Goal: Transaction & Acquisition: Purchase product/service

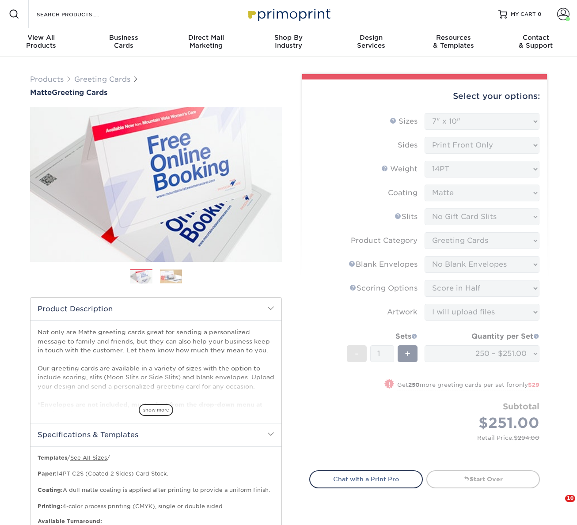
select select "7.00x10.00"
select select "c4055f3c-a707-4a99-931b-ce83690041fd"
select select "b7f8198f-f281-4438-a52e-cd7a5c5c0cfc"
select select "9f137334-7cf0-4a73-8a74-a4df662606ea"
select select "b23166fa-223a-4016-b2d3-d3438452c7d9"
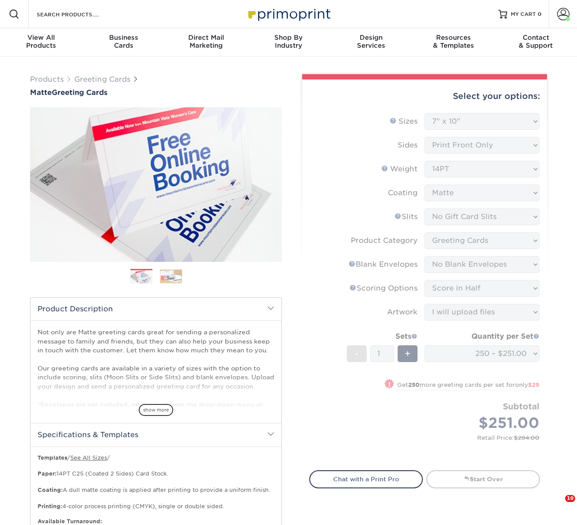
select select "upload"
select select "250 – $251.00"
click at [559, 15] on span at bounding box center [563, 14] width 12 height 12
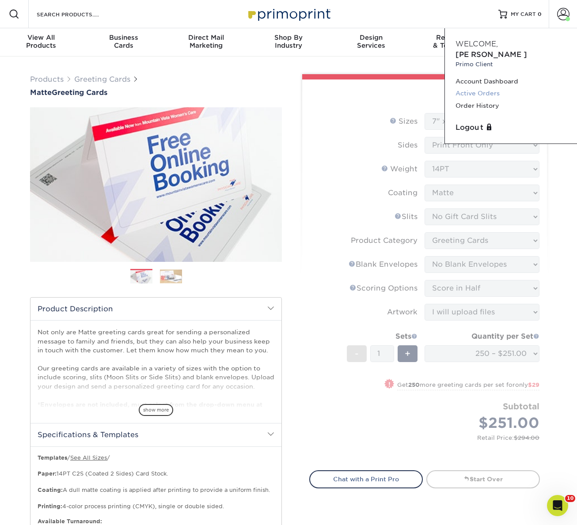
click at [477, 87] on link "Active Orders" at bounding box center [510, 93] width 111 height 12
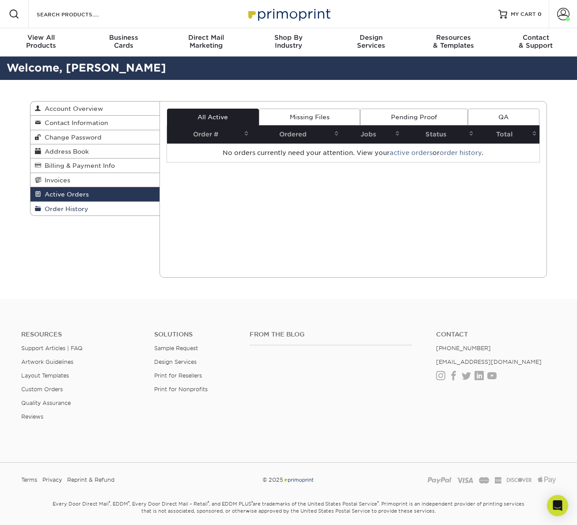
click at [60, 207] on span "Order History" at bounding box center [64, 208] width 47 height 7
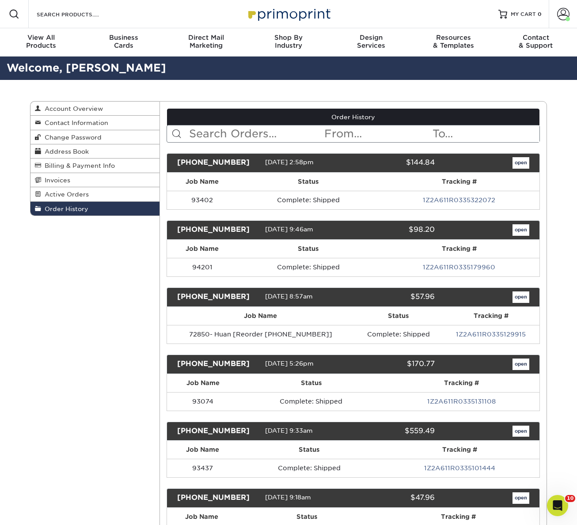
click at [292, 133] on input "text" at bounding box center [256, 133] width 136 height 17
paste input "25730-125936-555"
type input "25730-125936-555"
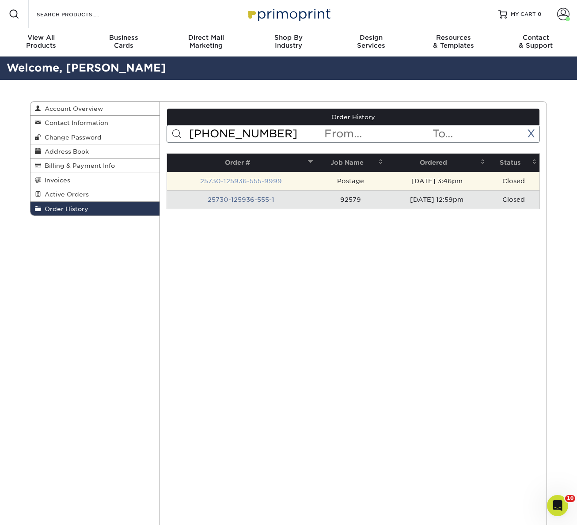
click at [231, 178] on link "25730-125936-555-9999" at bounding box center [241, 180] width 82 height 7
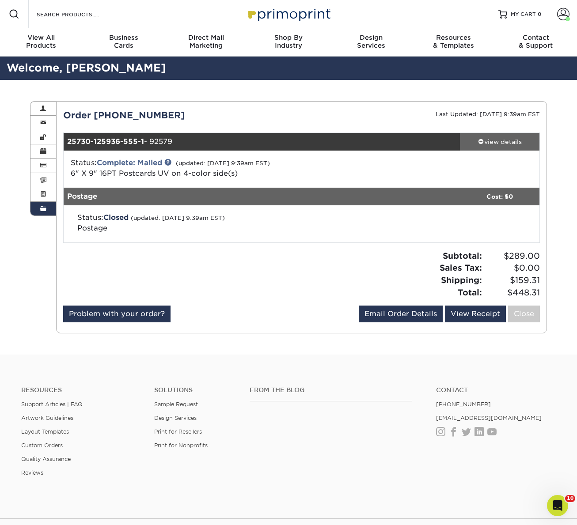
click at [498, 142] on div "view details" at bounding box center [499, 141] width 79 height 9
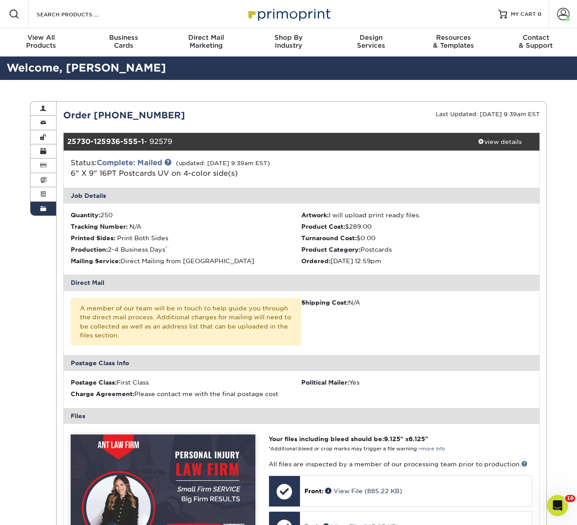
click at [121, 113] on div "Order 25730-125936-555" at bounding box center [179, 115] width 245 height 13
click at [44, 207] on span at bounding box center [43, 208] width 6 height 7
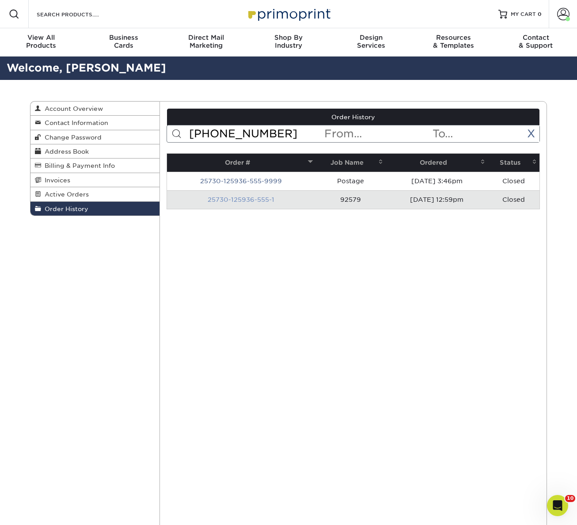
click at [261, 199] on link "25730-125936-555-1" at bounding box center [240, 199] width 67 height 7
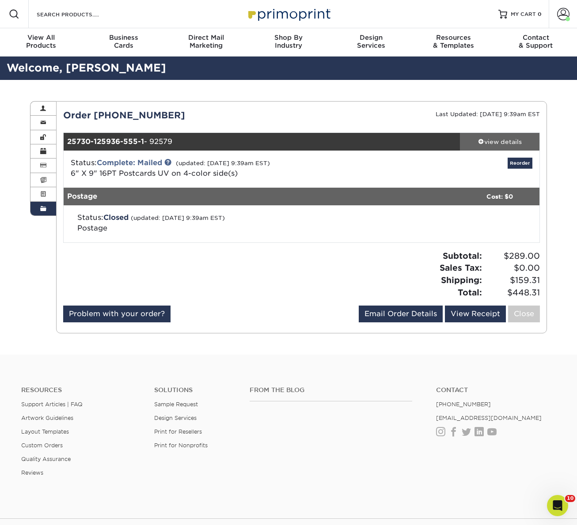
click at [507, 137] on div "view details" at bounding box center [499, 141] width 79 height 9
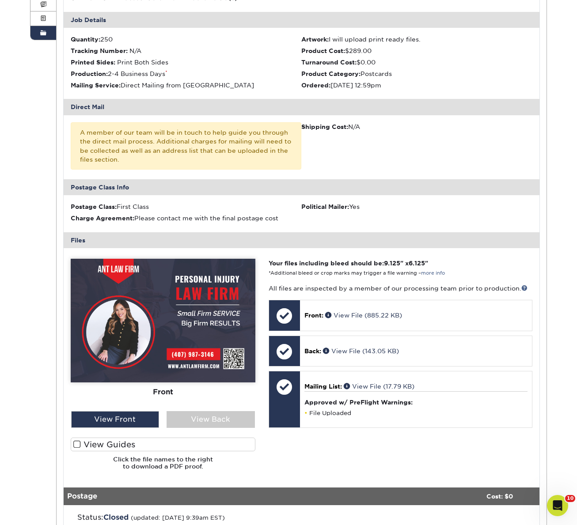
scroll to position [232, 0]
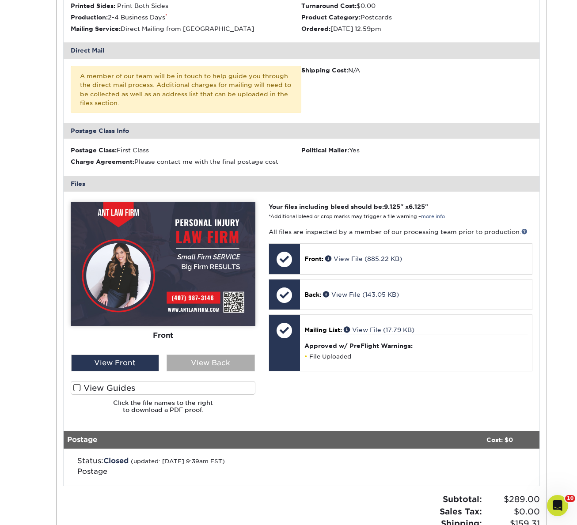
click at [203, 365] on div "View Back" at bounding box center [210, 363] width 88 height 17
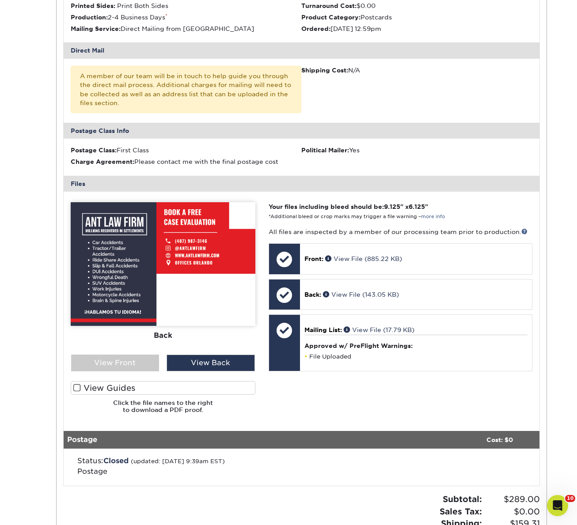
click at [106, 383] on label "View Guides" at bounding box center [163, 388] width 185 height 14
click at [0, 0] on input "View Guides" at bounding box center [0, 0] width 0 height 0
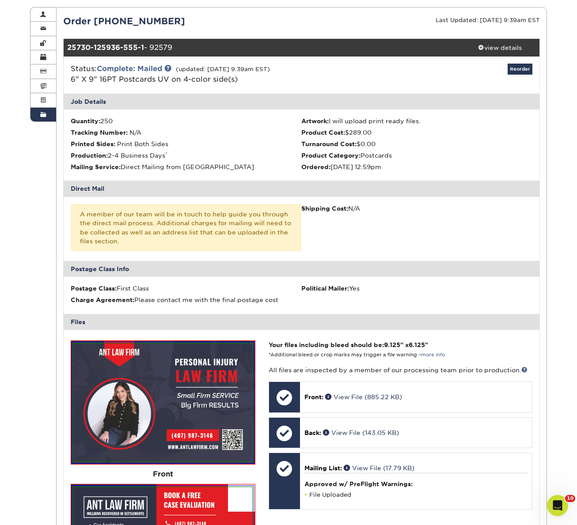
scroll to position [0, 0]
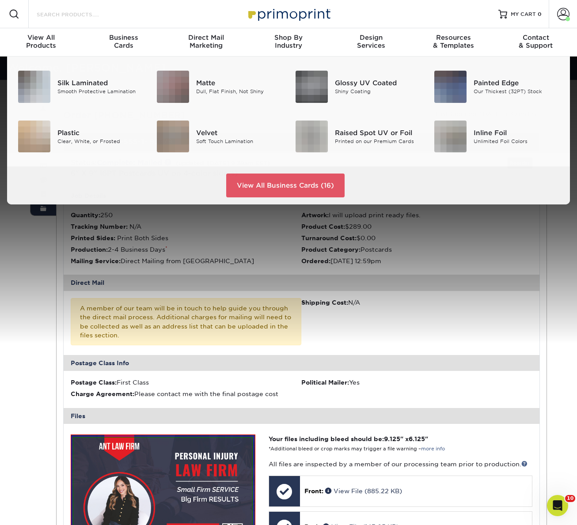
click at [92, 11] on input "Search Products" at bounding box center [79, 14] width 86 height 11
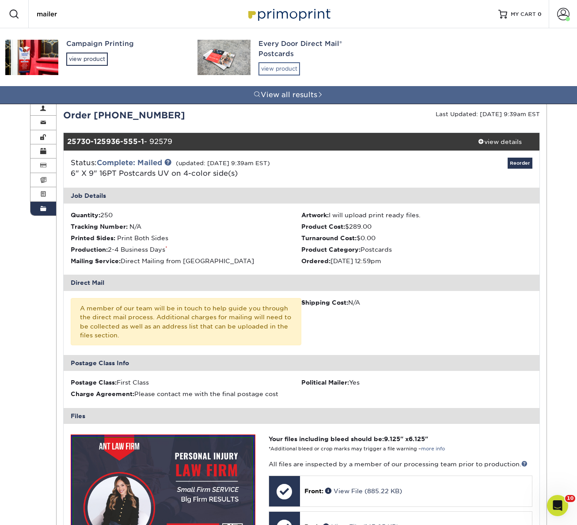
type input "mailer"
click at [291, 70] on div "view product" at bounding box center [278, 68] width 41 height 13
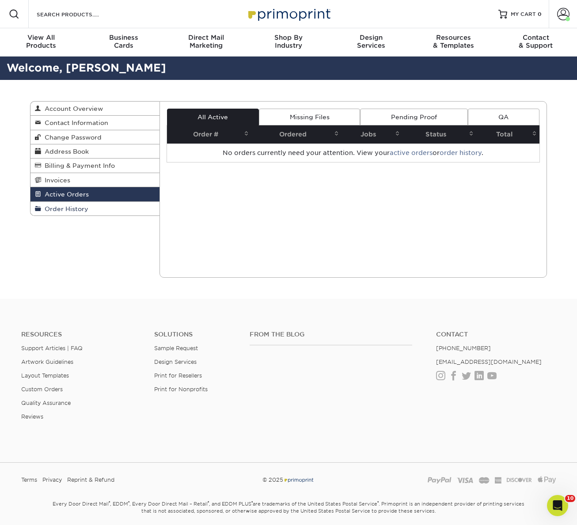
click at [80, 209] on span "Order History" at bounding box center [64, 208] width 47 height 7
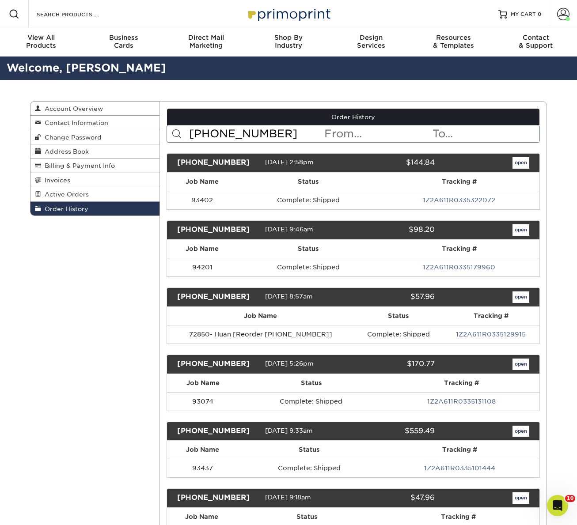
click at [297, 141] on input "[PHONE_NUMBER]" at bounding box center [256, 133] width 136 height 17
click at [294, 135] on input "25730-125936-555" at bounding box center [256, 133] width 136 height 17
click at [286, 134] on input "25730-125936-555" at bounding box center [256, 133] width 136 height 17
click at [290, 134] on input "25730-125936-555" at bounding box center [256, 133] width 136 height 17
type input "25730-125936-555"
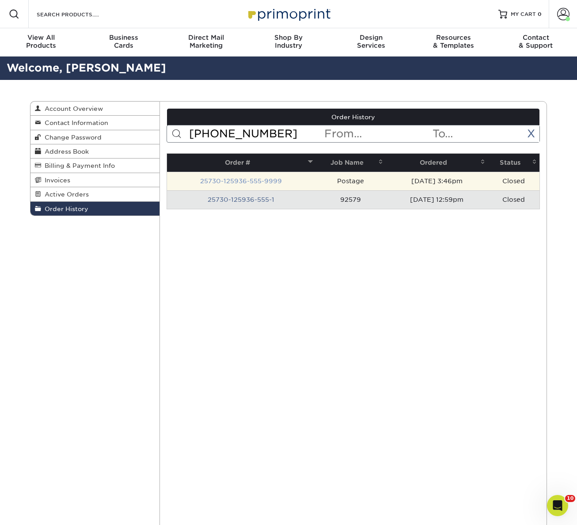
click at [237, 180] on link "25730-125936-555-9999" at bounding box center [241, 180] width 82 height 7
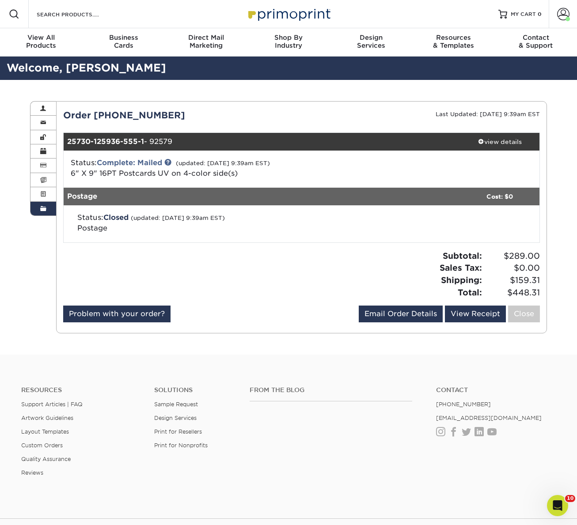
click at [128, 115] on div "Order 25730-125936-555" at bounding box center [179, 115] width 245 height 13
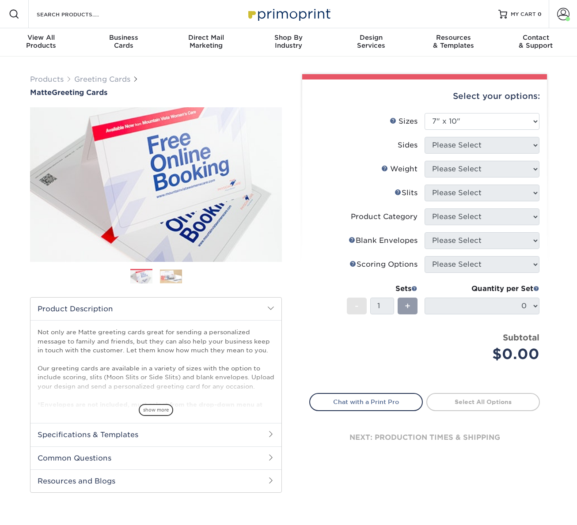
select select "7.00x10.00"
click at [563, 19] on span at bounding box center [563, 14] width 12 height 12
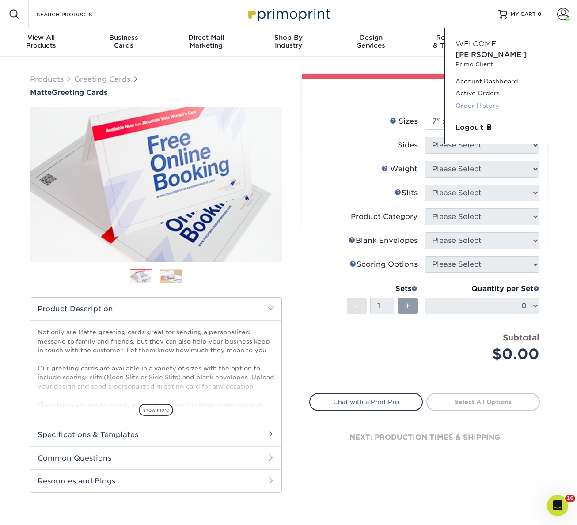
click at [476, 100] on link "Order History" at bounding box center [510, 106] width 111 height 12
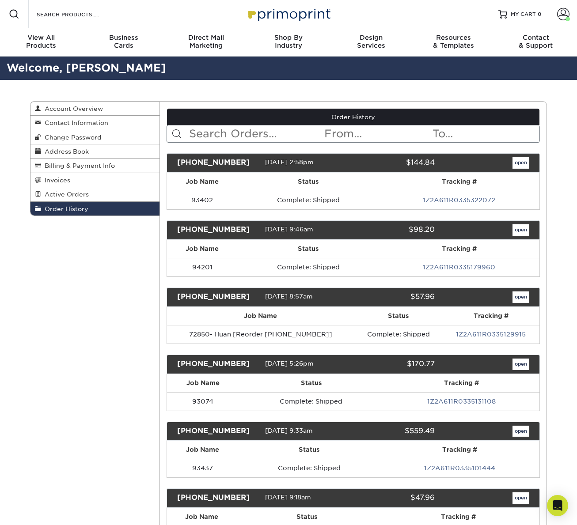
click at [231, 140] on input "text" at bounding box center [256, 133] width 136 height 17
paste input "[PHONE_NUMBER]"
type input "[PHONE_NUMBER]"
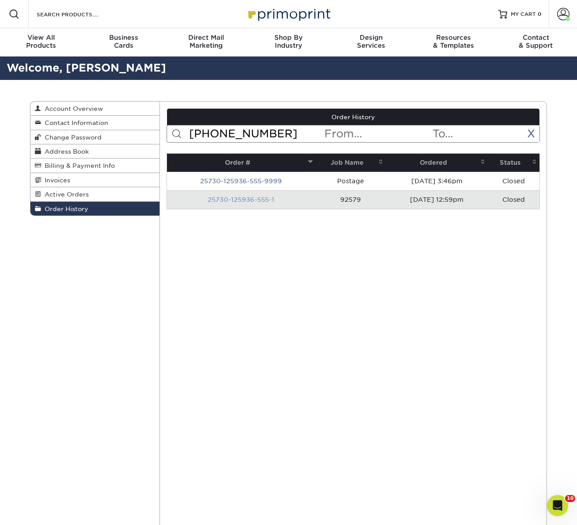
click at [233, 200] on link "25730-125936-555-1" at bounding box center [240, 199] width 67 height 7
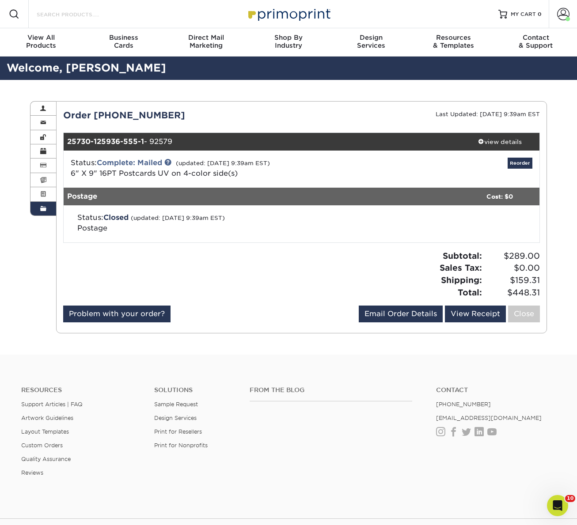
click at [91, 12] on input "Search Products" at bounding box center [79, 14] width 86 height 11
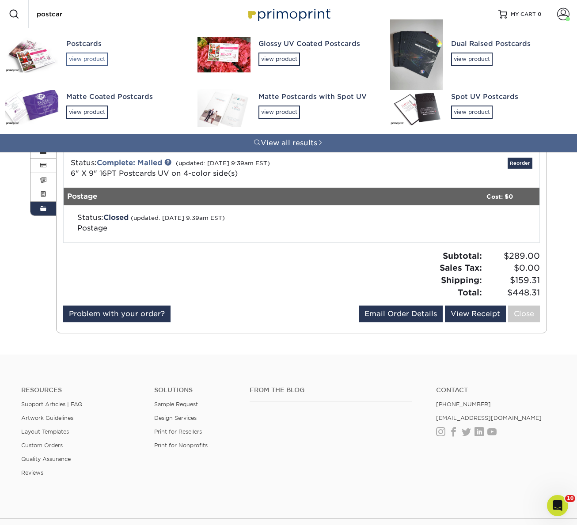
type input "postcar"
click at [94, 59] on div "view product" at bounding box center [86, 59] width 41 height 13
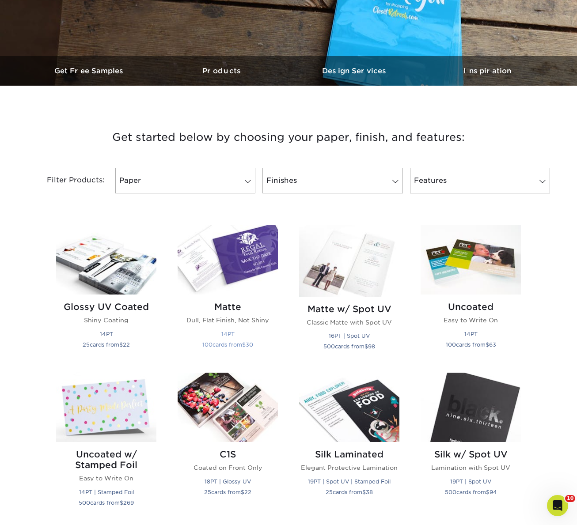
scroll to position [223, 0]
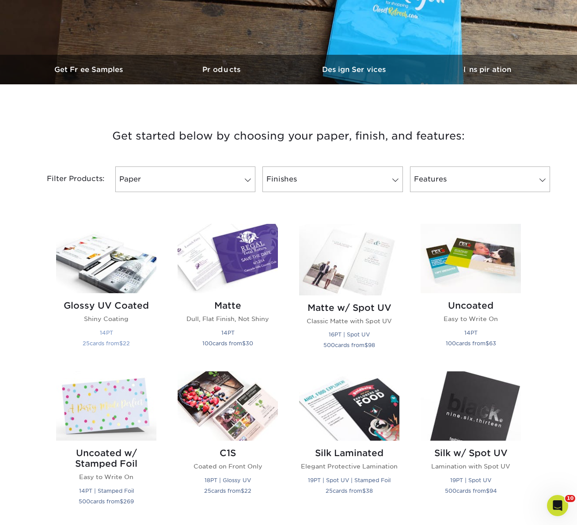
click at [126, 241] on img at bounding box center [106, 258] width 100 height 69
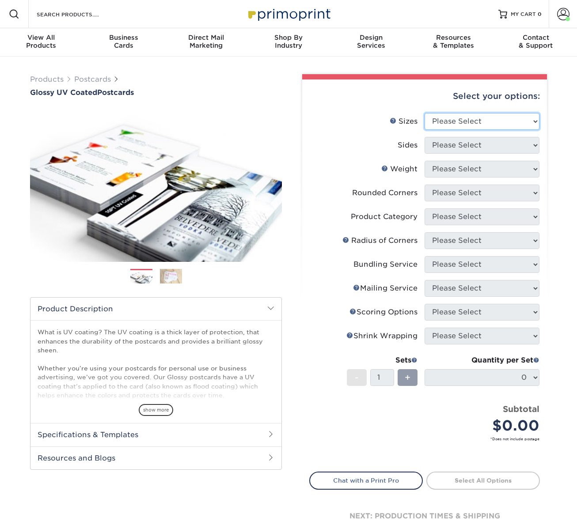
click at [488, 113] on select "Please Select 1.5" x 7" 2" x 4" 2" x 6" 2" x 7" 2" x 8" 2.12" x 5.5" 2.12" x 5.…" at bounding box center [481, 121] width 115 height 17
select select "6.00x9.00"
click at [424, 113] on select "Please Select 1.5" x 7" 2" x 4" 2" x 6" 2" x 7" 2" x 8" 2.12" x 5.5" 2.12" x 5.…" at bounding box center [481, 121] width 115 height 17
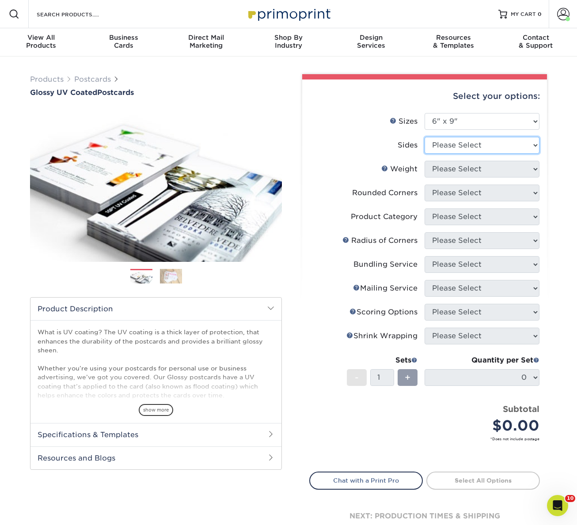
click at [441, 142] on select "Please Select Print Both Sides Print Front Only" at bounding box center [481, 145] width 115 height 17
select select "13abbda7-1d64-4f25-8bb2-c179b224825d"
click at [424, 137] on select "Please Select Print Both Sides Print Front Only" at bounding box center [481, 145] width 115 height 17
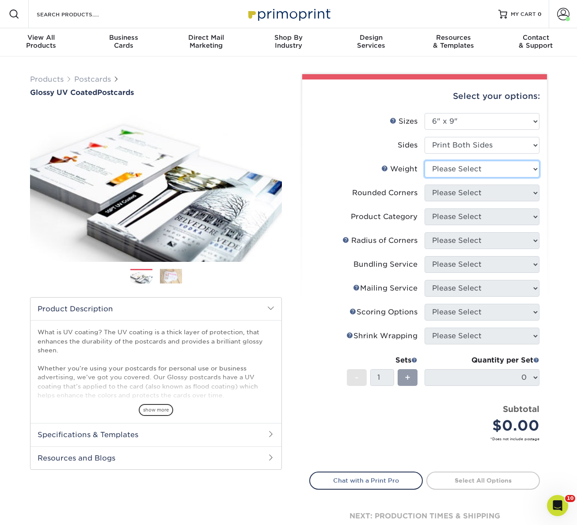
click at [448, 174] on select "Please Select 16PT 14PT 18PT C1S" at bounding box center [481, 169] width 115 height 17
click at [424, 161] on select "Please Select 16PT 14PT 18PT C1S" at bounding box center [481, 169] width 115 height 17
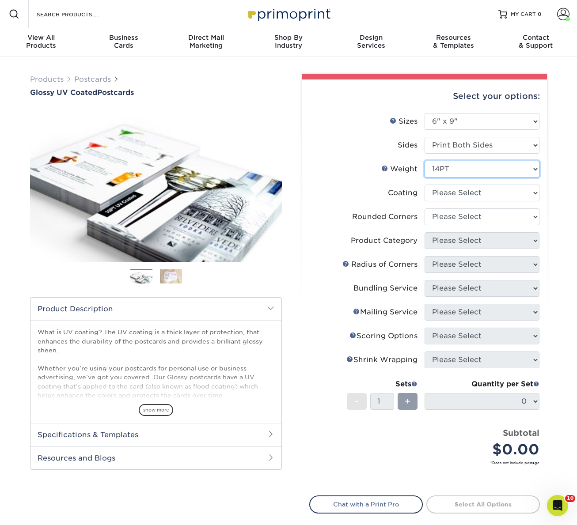
click at [457, 169] on select "Please Select 16PT 14PT 18PT C1S" at bounding box center [481, 169] width 115 height 17
select select "16PT"
click at [424, 161] on select "Please Select 16PT 14PT 18PT C1S" at bounding box center [481, 169] width 115 height 17
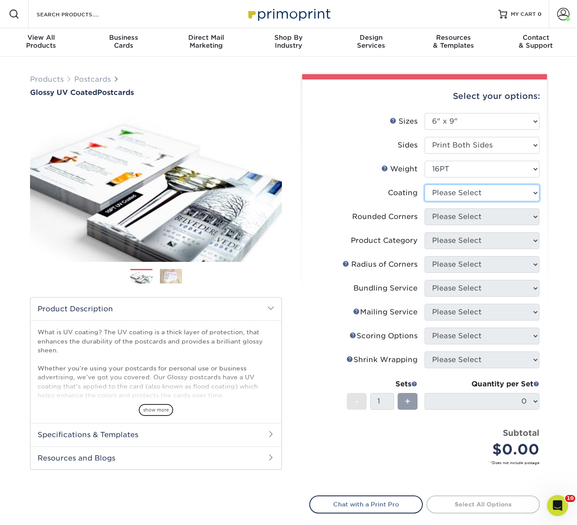
click at [446, 193] on select at bounding box center [481, 193] width 115 height 17
select select "ae367451-b2b8-45df-a344-0f05b6a12993"
click at [424, 185] on select at bounding box center [481, 193] width 115 height 17
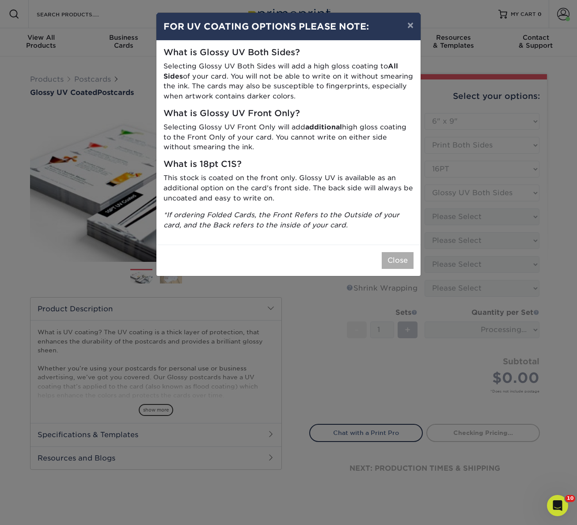
drag, startPoint x: 371, startPoint y: 252, endPoint x: 390, endPoint y: 257, distance: 19.2
click at [376, 253] on div "Close" at bounding box center [288, 260] width 264 height 31
click at [390, 257] on button "Close" at bounding box center [397, 260] width 32 height 17
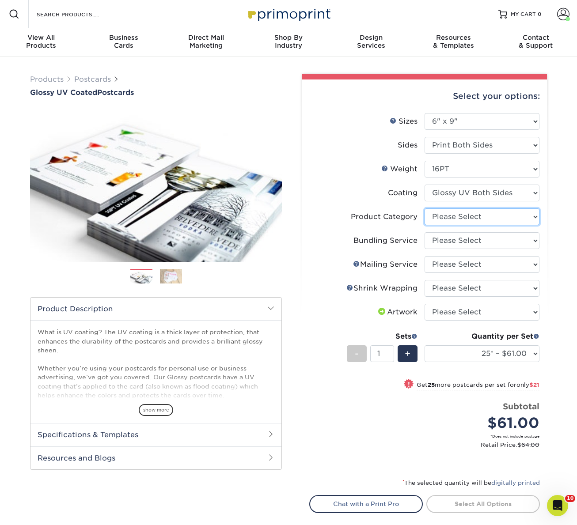
click at [446, 217] on select "Please Select Postcards" at bounding box center [481, 216] width 115 height 17
select select "9b7272e0-d6c8-4c3c-8e97-d3a1bcdab858"
click at [424, 208] on select "Please Select Postcards" at bounding box center [481, 216] width 115 height 17
click at [439, 245] on select "Please Select No Bundling Services Yes, Bundles of 50 (+2 Days) Yes, Bundles of…" at bounding box center [481, 240] width 115 height 17
select select "58689abb-25c0-461c-a4c3-a80b627d6649"
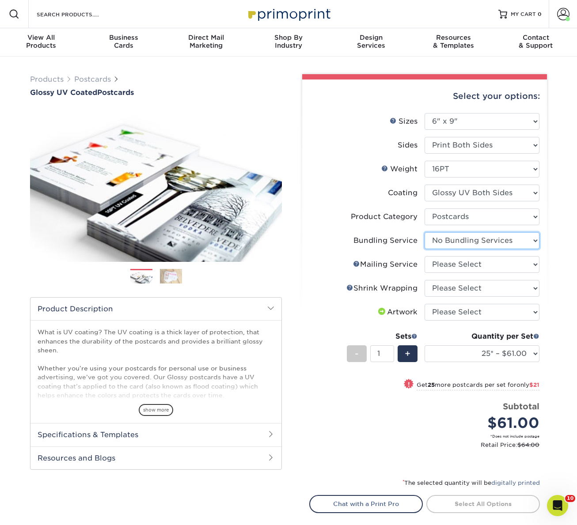
click at [424, 232] on select "Please Select No Bundling Services Yes, Bundles of 50 (+2 Days) Yes, Bundles of…" at bounding box center [481, 240] width 115 height 17
click at [437, 268] on select "Please Select No Direct Mailing Service No, I will mail/stamp/imprint Direct Ma…" at bounding box center [481, 264] width 115 height 17
select select "eb476b5d-8b66-4c79-8e65-1263f8f6ca3c"
click at [424, 256] on select "Please Select No Direct Mailing Service No, I will mail/stamp/imprint Direct Ma…" at bounding box center [481, 264] width 115 height 17
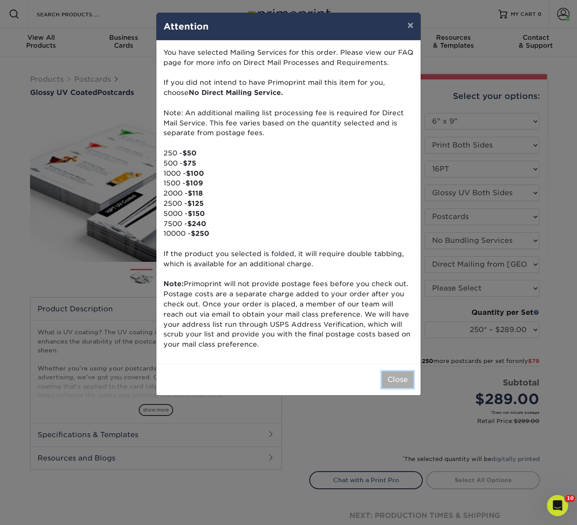
click at [398, 376] on button "Close" at bounding box center [397, 379] width 32 height 17
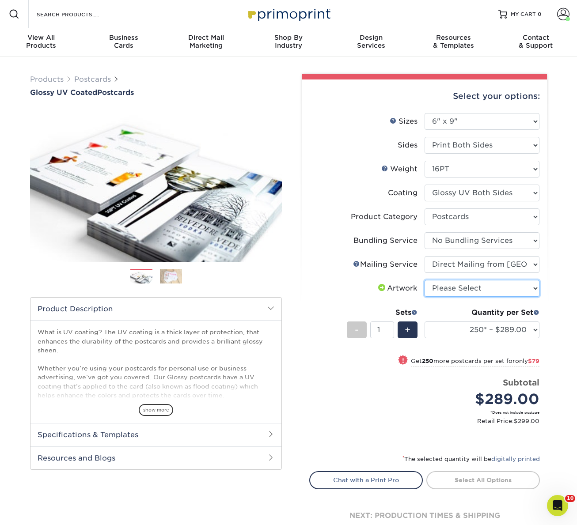
click at [466, 288] on select "Please Select I will upload files I need a design - $150" at bounding box center [481, 288] width 115 height 17
select select "upload"
click at [424, 280] on select "Please Select I will upload files I need a design - $150" at bounding box center [481, 288] width 115 height 17
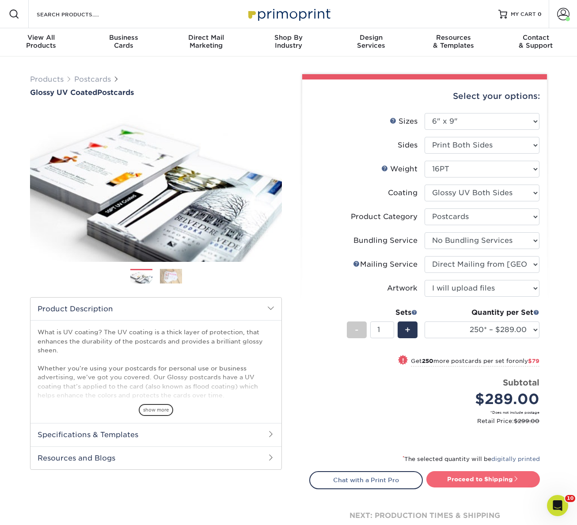
click at [484, 482] on link "Proceed to Shipping" at bounding box center [482, 479] width 113 height 16
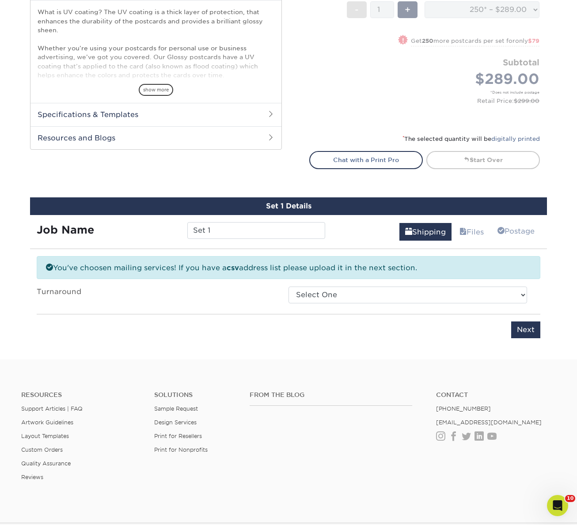
scroll to position [413, 0]
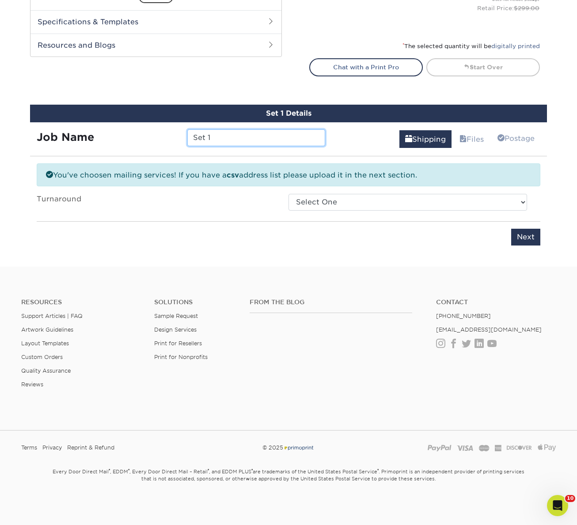
click at [219, 142] on input "Set 1" at bounding box center [255, 137] width 137 height 17
paste input "9611"
type input "96111"
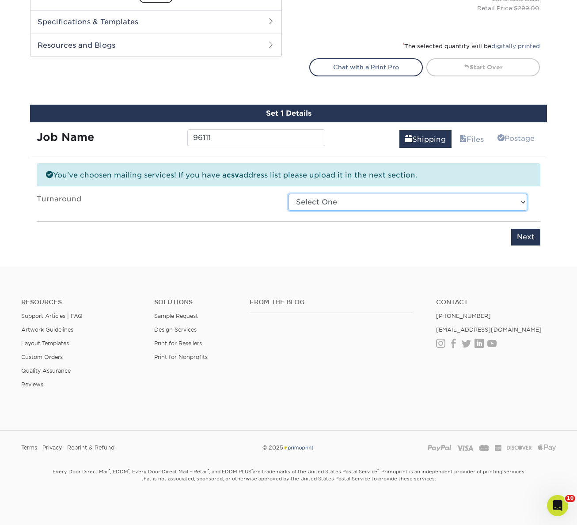
click at [336, 196] on select "Select One 2-4 Business Days 2 Day Next Business Day" at bounding box center [407, 202] width 238 height 17
select select "f341b349-f68f-4757-a589-4ff3868871b1"
click at [288, 194] on select "Select One 2-4 Business Days 2 Day Next Business Day" at bounding box center [407, 202] width 238 height 17
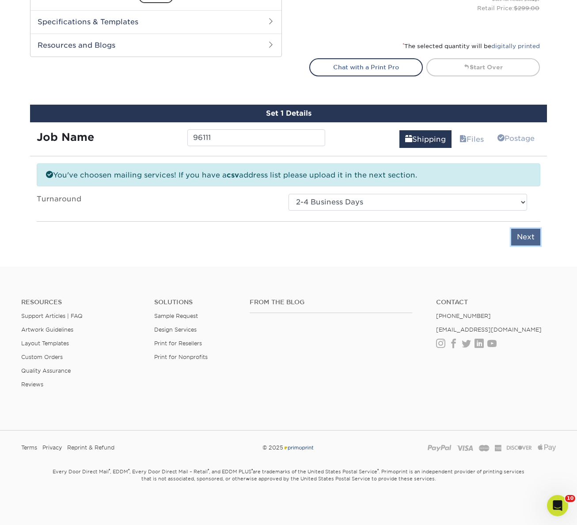
click at [524, 238] on input "Next" at bounding box center [525, 237] width 29 height 17
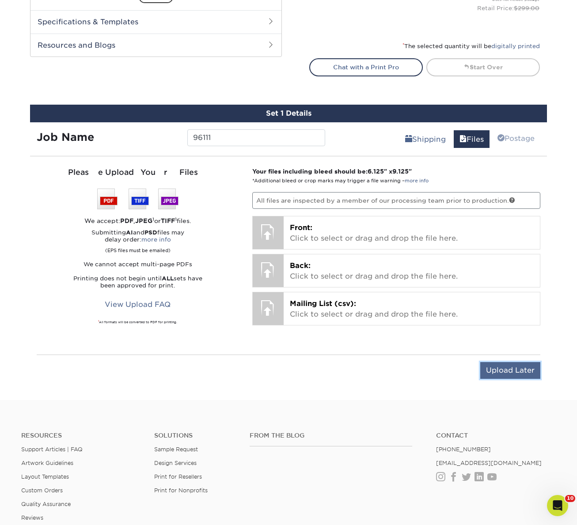
click at [507, 374] on input "Upload Later" at bounding box center [510, 370] width 60 height 17
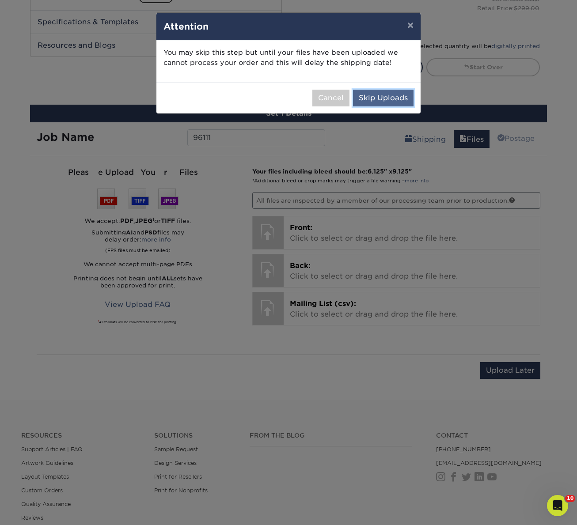
click at [387, 95] on button "Skip Uploads" at bounding box center [383, 98] width 60 height 17
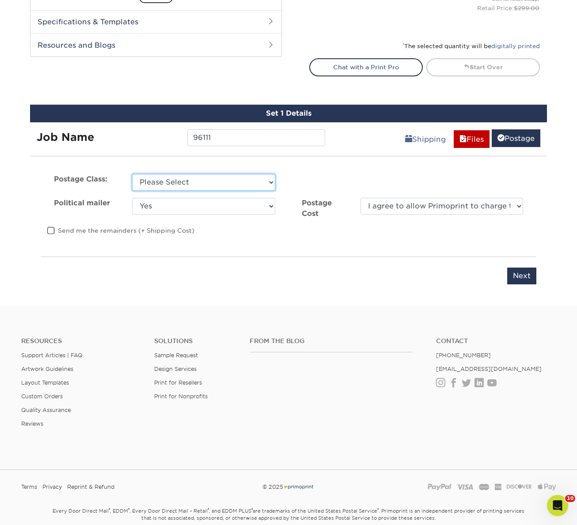
click at [154, 185] on select "Please Select First Class Standard Class Non Profit" at bounding box center [203, 182] width 143 height 17
select select "standard"
click at [132, 174] on select "Please Select First Class Standard Class Non Profit" at bounding box center [203, 182] width 143 height 17
click at [155, 207] on select "Yes No" at bounding box center [203, 206] width 143 height 17
click at [232, 207] on select "Yes No" at bounding box center [203, 206] width 143 height 17
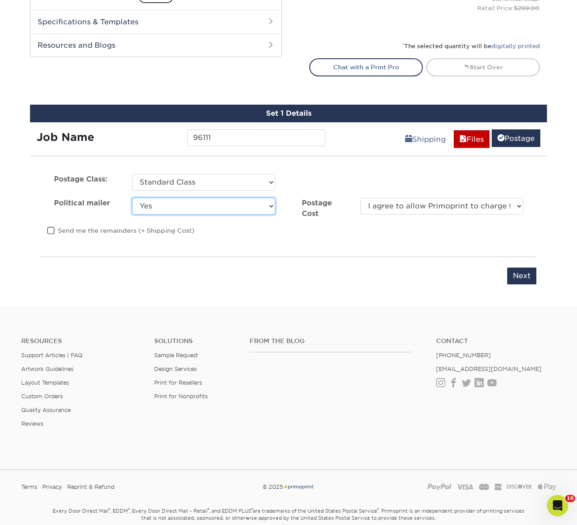
select select "0"
click at [132, 198] on select "Yes No" at bounding box center [203, 206] width 143 height 17
click at [416, 210] on select "I agree to allow Primoprint to charge the card on file for the final postage co…" at bounding box center [441, 206] width 162 height 17
click at [360, 198] on select "I agree to allow Primoprint to charge the card on file for the final postage co…" at bounding box center [441, 206] width 162 height 17
click at [408, 207] on select "I agree to allow Primoprint to charge the card on file for the final postage co…" at bounding box center [441, 206] width 162 height 17
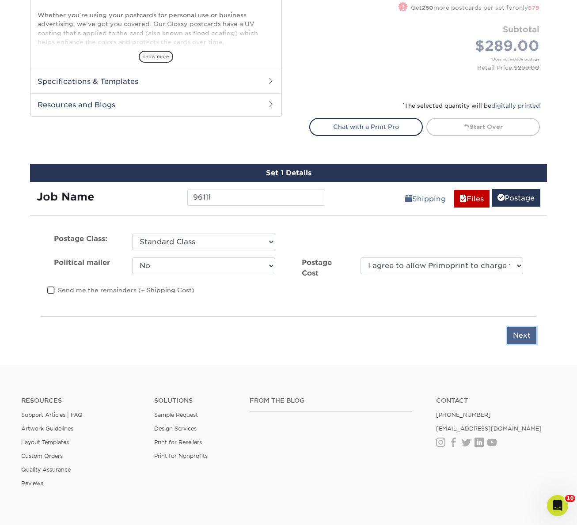
click at [521, 327] on input "Next" at bounding box center [521, 335] width 29 height 17
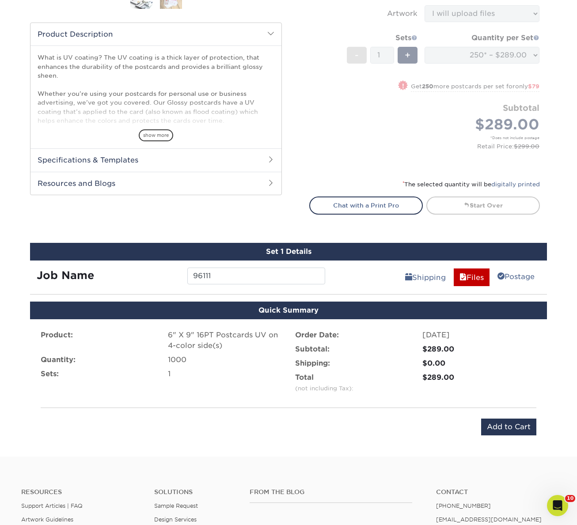
scroll to position [0, 0]
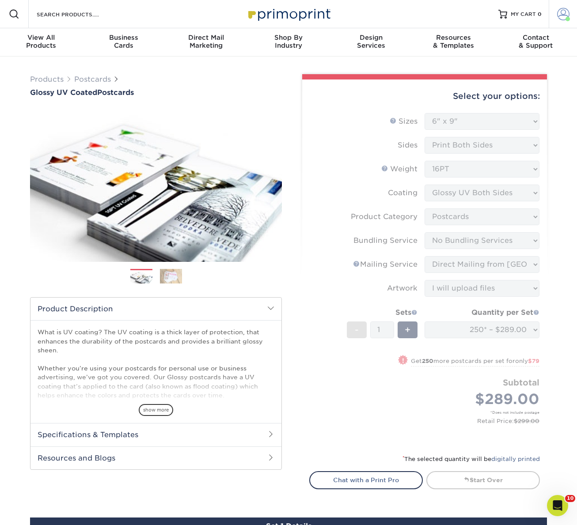
click at [562, 15] on span at bounding box center [563, 14] width 12 height 12
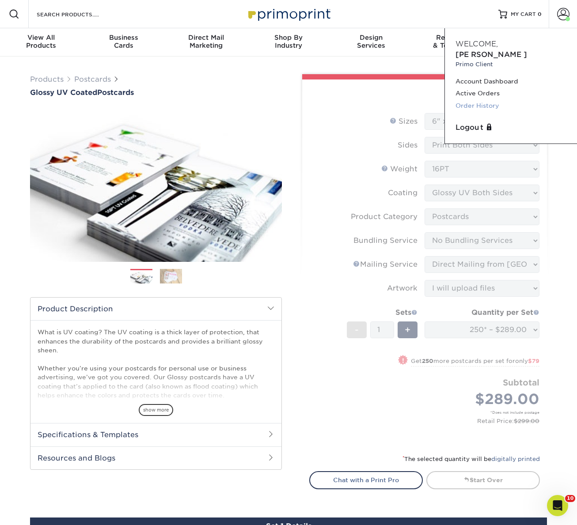
click at [476, 100] on link "Order History" at bounding box center [510, 106] width 111 height 12
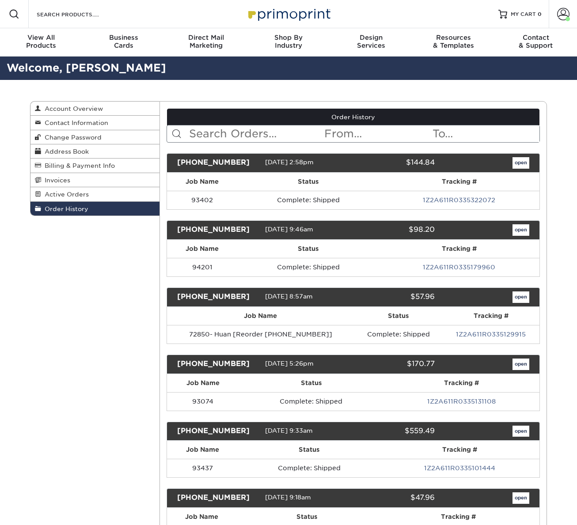
click at [235, 129] on input "text" at bounding box center [256, 133] width 136 height 17
paste input "96111"
type input "96111"
click at [265, 134] on input "text" at bounding box center [256, 133] width 136 height 17
paste input "25730-125936-555"
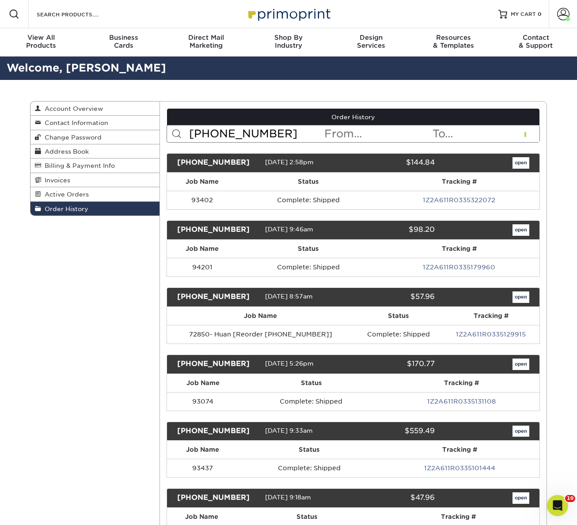
type input "25730-125936-555"
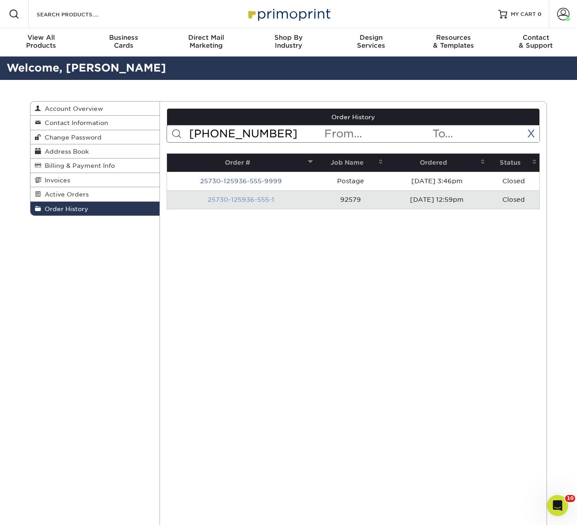
click at [244, 200] on link "25730-125936-555-1" at bounding box center [240, 199] width 67 height 7
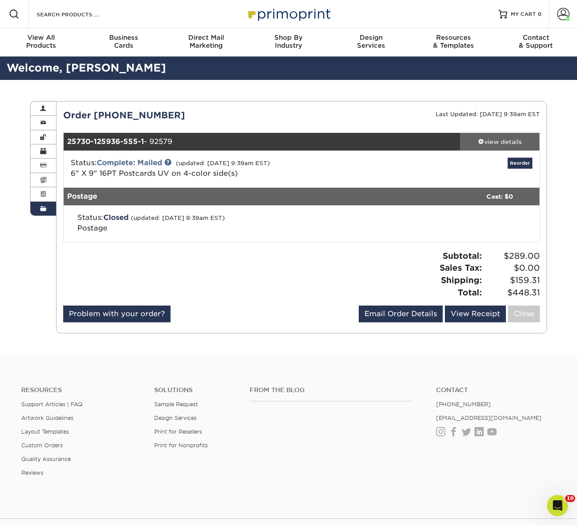
click at [504, 141] on div "view details" at bounding box center [499, 141] width 79 height 9
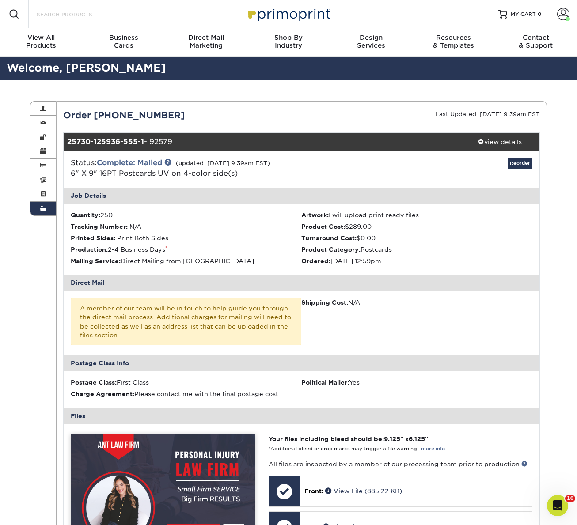
click at [85, 12] on input "Search Products" at bounding box center [79, 14] width 86 height 11
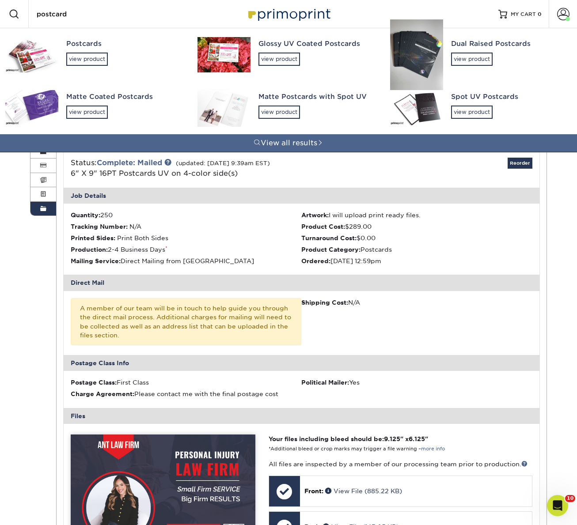
type input "postcard"
click at [83, 58] on div "view product" at bounding box center [86, 59] width 41 height 13
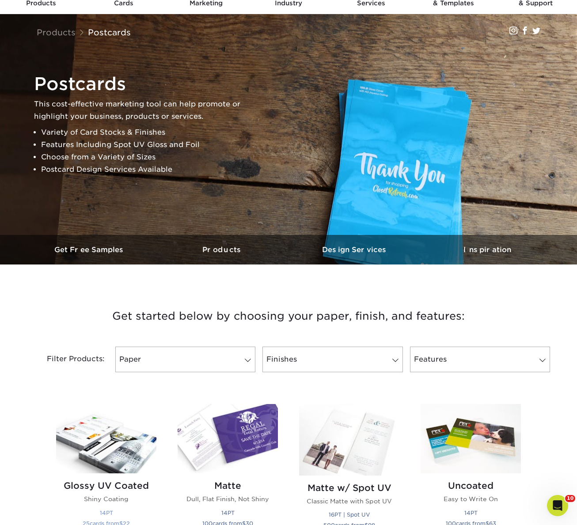
scroll to position [259, 0]
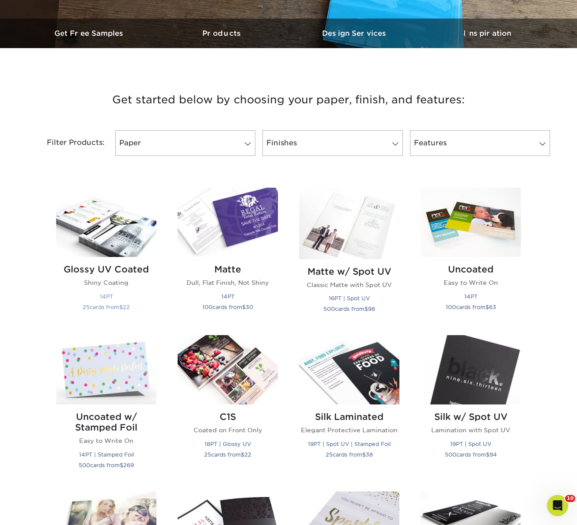
click at [91, 222] on img at bounding box center [106, 222] width 100 height 69
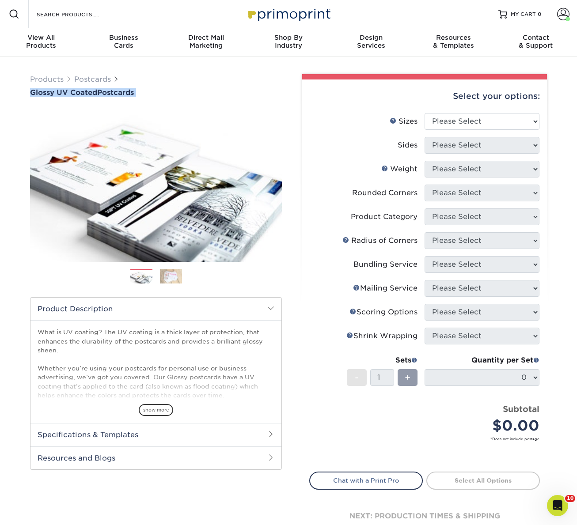
drag, startPoint x: 190, startPoint y: 80, endPoint x: 129, endPoint y: 98, distance: 63.6
click at [129, 98] on div "Products Postcards Glossy UV Coated Postcards Previous Next 25 $" at bounding box center [155, 306] width 265 height 465
copy div "Glossy UV Coated Postcards"
click at [439, 124] on select "Please Select 1.5" x 7" 2" x 4" 2" x 6" 2" x 7" 2" x 8" 2.12" x 5.5" 2.12" x 5.…" at bounding box center [481, 121] width 115 height 17
select select "6.00x9.00"
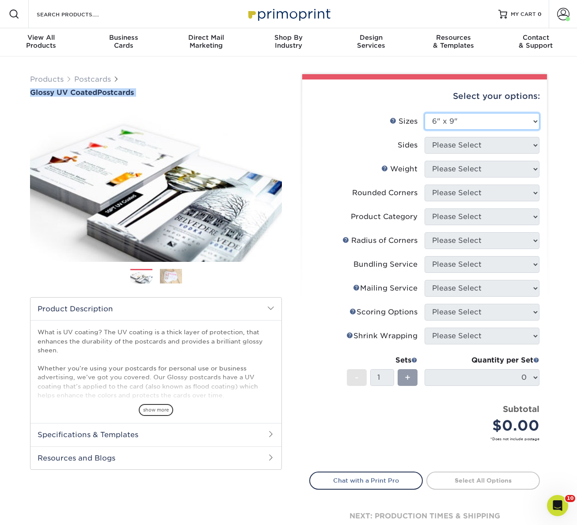
click at [424, 113] on select "Please Select 1.5" x 7" 2" x 4" 2" x 6" 2" x 7" 2" x 8" 2.12" x 5.5" 2.12" x 5.…" at bounding box center [481, 121] width 115 height 17
click at [450, 147] on select "Please Select Print Both Sides Print Front Only" at bounding box center [481, 145] width 115 height 17
select select "13abbda7-1d64-4f25-8bb2-c179b224825d"
click at [424, 137] on select "Please Select Print Both Sides Print Front Only" at bounding box center [481, 145] width 115 height 17
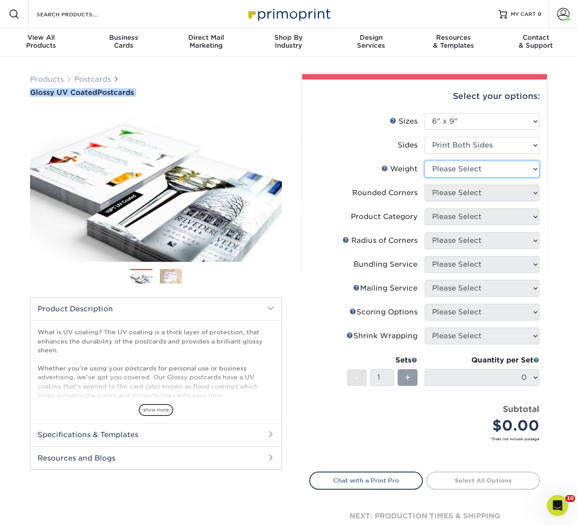
click at [445, 172] on select "Please Select 16PT 14PT 18PT C1S" at bounding box center [481, 169] width 115 height 17
select select "16PT"
click at [424, 161] on select "Please Select 16PT 14PT 18PT C1S" at bounding box center [481, 169] width 115 height 17
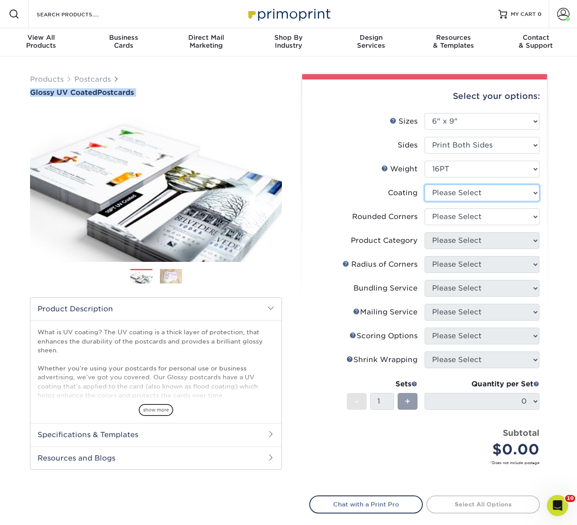
click at [448, 193] on select at bounding box center [481, 193] width 115 height 17
select select "ae367451-b2b8-45df-a344-0f05b6a12993"
click at [424, 185] on select at bounding box center [481, 193] width 115 height 17
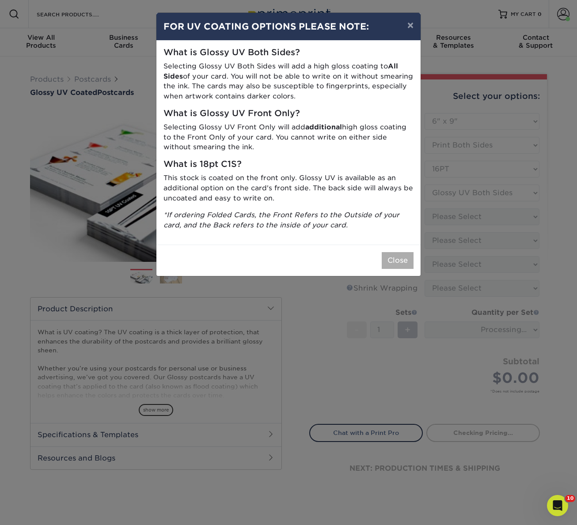
drag, startPoint x: 381, startPoint y: 270, endPoint x: 387, endPoint y: 265, distance: 7.2
click at [381, 269] on div "Close" at bounding box center [288, 260] width 264 height 31
click at [392, 261] on button "Close" at bounding box center [397, 260] width 32 height 17
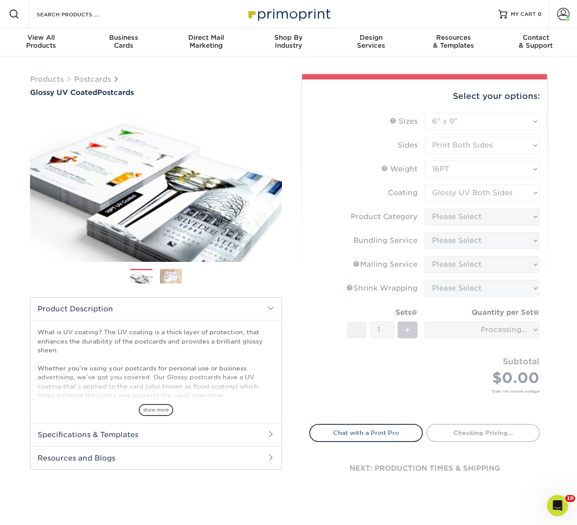
click at [442, 217] on form "Sizes Help Sizes Please Select 1.5" x 7" 2" x 4" 2" x 6" 2" x 7" 2" x 8" 2.12" …" at bounding box center [424, 263] width 230 height 301
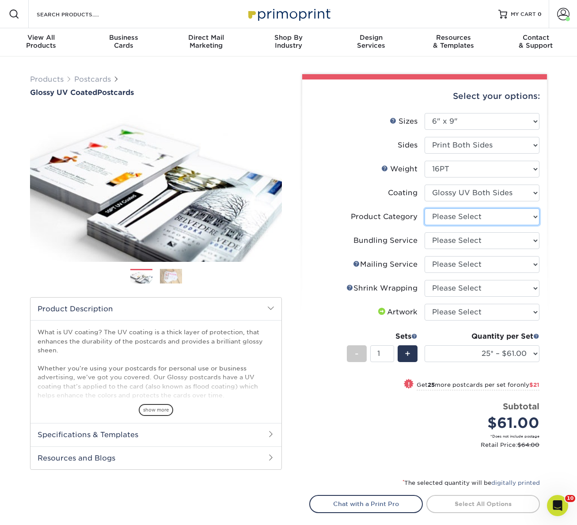
click at [443, 215] on select "Please Select Postcards" at bounding box center [481, 216] width 115 height 17
select select "9b7272e0-d6c8-4c3c-8e97-d3a1bcdab858"
click at [424, 208] on select "Please Select Postcards" at bounding box center [481, 216] width 115 height 17
click at [441, 242] on select "Please Select No Bundling Services Yes, Bundles of 50 (+2 Days) Yes, Bundles of…" at bounding box center [481, 240] width 115 height 17
select select "58689abb-25c0-461c-a4c3-a80b627d6649"
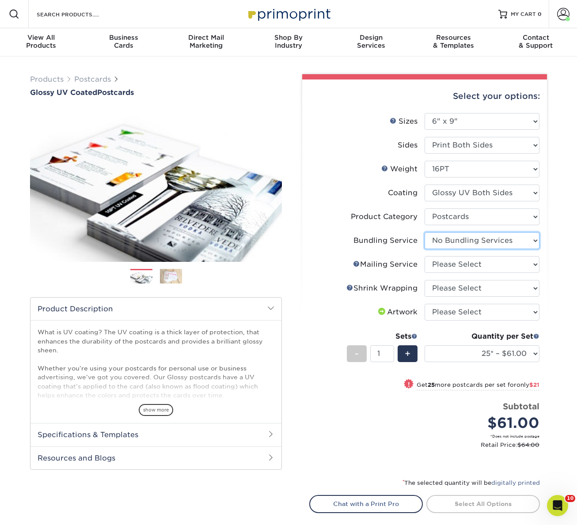
click at [424, 232] on select "Please Select No Bundling Services Yes, Bundles of 50 (+2 Days) Yes, Bundles of…" at bounding box center [481, 240] width 115 height 17
click at [443, 263] on select "Please Select No Direct Mailing Service No, I will mail/stamp/imprint Direct Ma…" at bounding box center [481, 264] width 115 height 17
select select "eb476b5d-8b66-4c79-8e65-1263f8f6ca3c"
click at [424, 256] on select "Please Select No Direct Mailing Service No, I will mail/stamp/imprint Direct Ma…" at bounding box center [481, 264] width 115 height 17
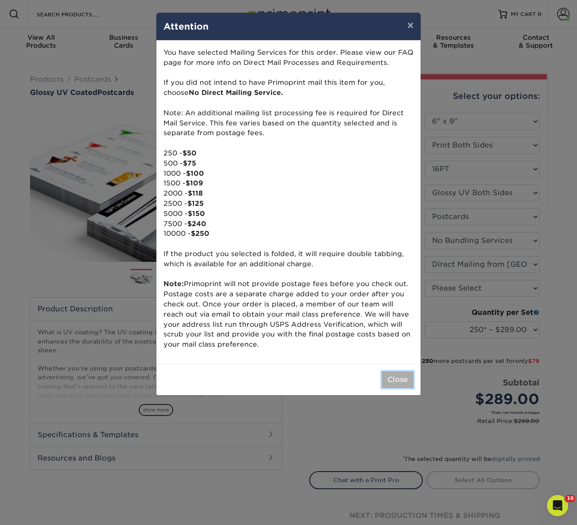
click at [397, 376] on button "Close" at bounding box center [397, 379] width 32 height 17
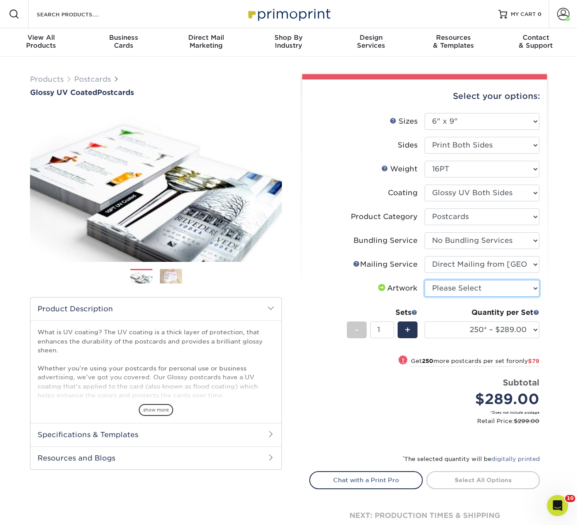
click at [453, 290] on select "Please Select I will upload files I need a design - $150" at bounding box center [481, 288] width 115 height 17
select select "upload"
click at [424, 280] on select "Please Select I will upload files I need a design - $150" at bounding box center [481, 288] width 115 height 17
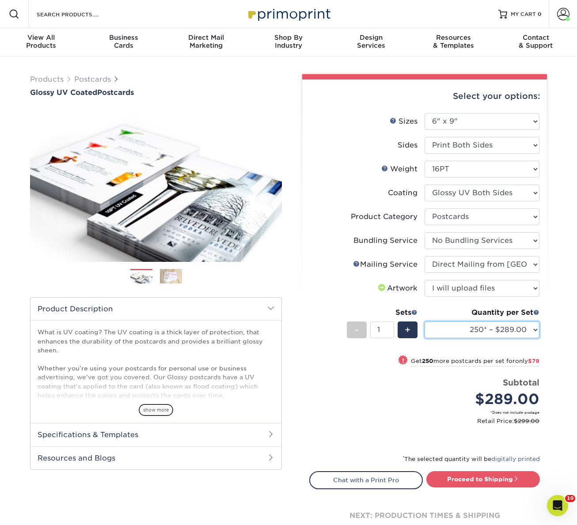
click at [464, 333] on select "250* – $289.00 500 – $368.00 1000 – $483.00 2500 – $716.00 5000 – $1078.00 7500…" at bounding box center [481, 329] width 115 height 17
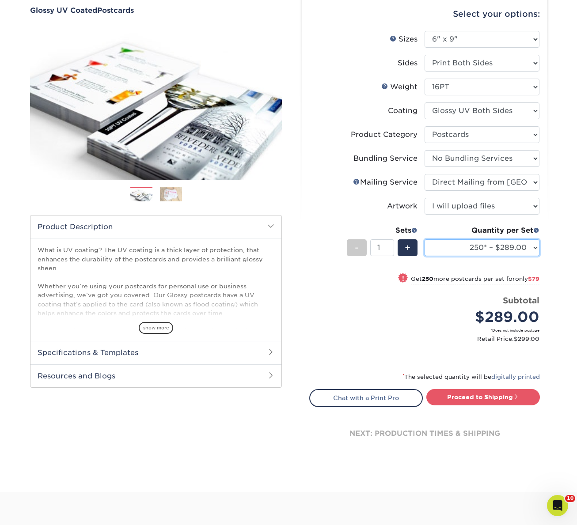
scroll to position [132, 0]
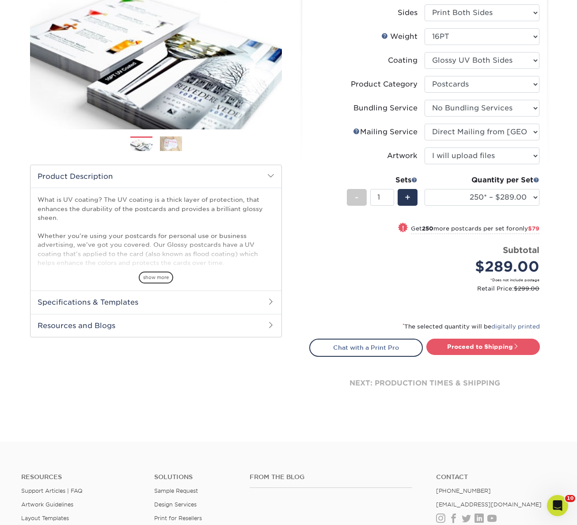
click at [97, 298] on h2 "Specifications & Templates" at bounding box center [155, 301] width 251 height 23
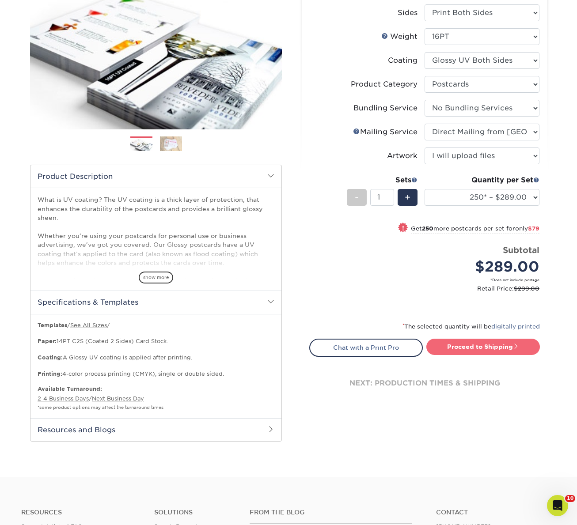
click at [476, 349] on link "Proceed to Shipping" at bounding box center [482, 347] width 113 height 16
type input "Set 1"
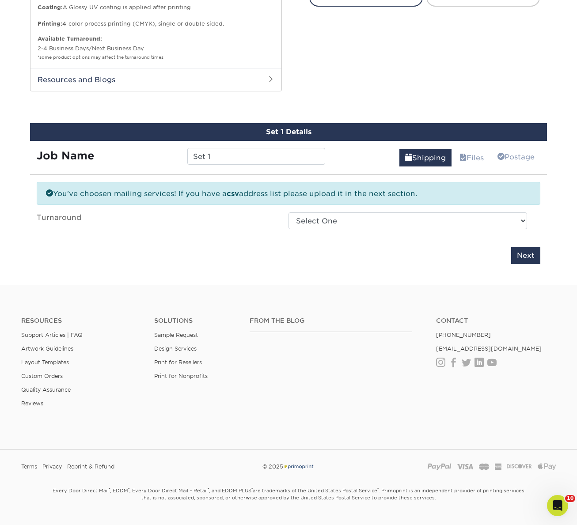
scroll to position [501, 0]
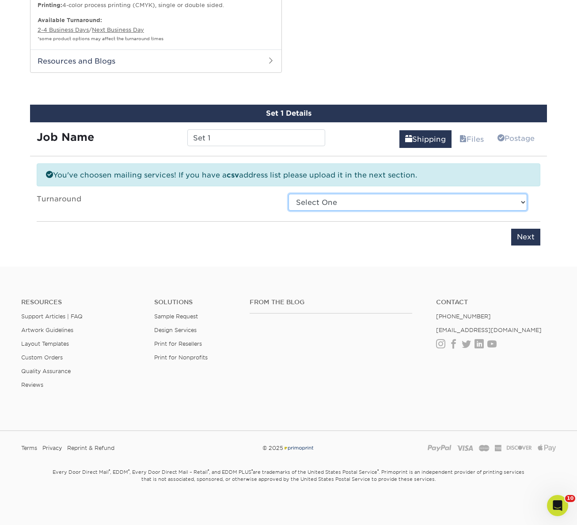
click at [325, 201] on select "Select One 2-4 Business Days 2 Day Next Business Day" at bounding box center [407, 202] width 238 height 17
select select "f341b349-f68f-4757-a589-4ff3868871b1"
click at [288, 194] on select "Select One 2-4 Business Days 2 Day Next Business Day" at bounding box center [407, 202] width 238 height 17
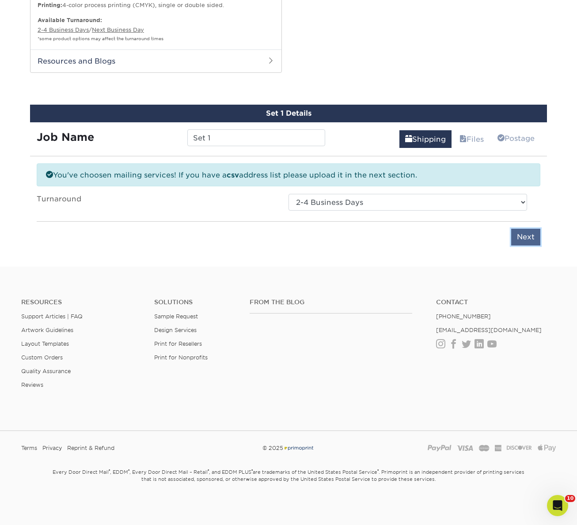
click at [528, 235] on input "Next" at bounding box center [525, 237] width 29 height 17
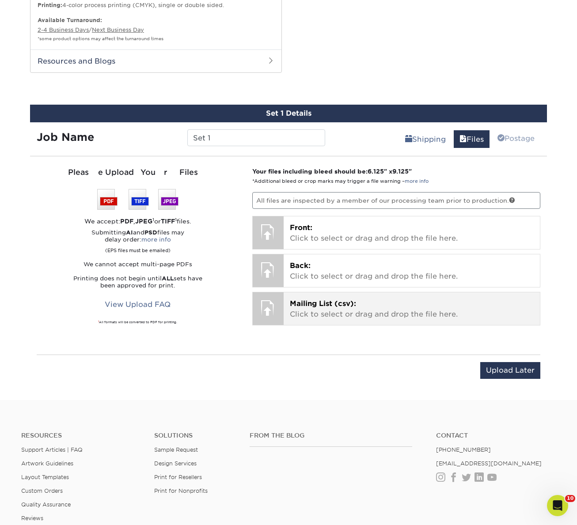
click at [391, 317] on p "Mailing List (csv): Click to select or drag and drop the file here." at bounding box center [412, 308] width 244 height 21
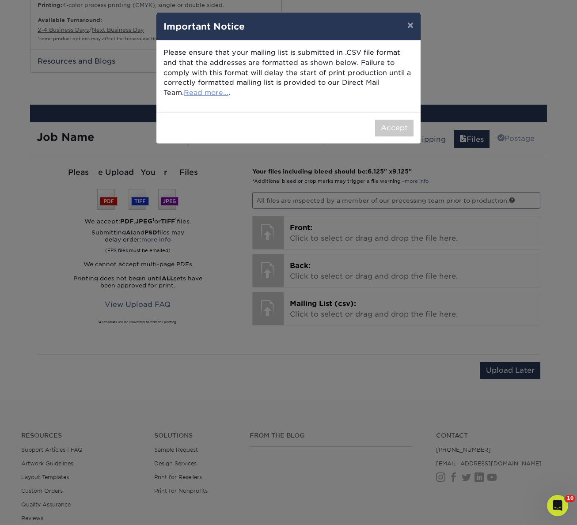
click at [199, 94] on link "Read more..." at bounding box center [206, 92] width 45 height 8
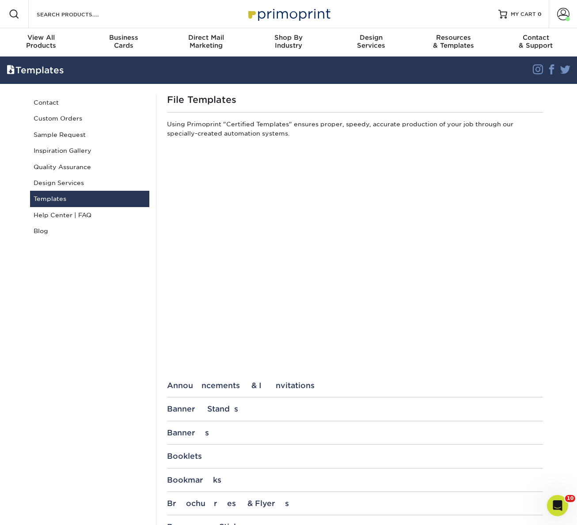
scroll to position [358, 0]
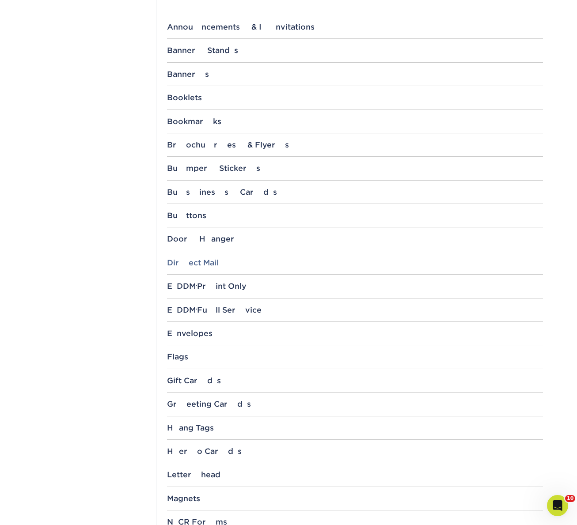
click at [191, 262] on div "Direct Mail" at bounding box center [355, 262] width 376 height 9
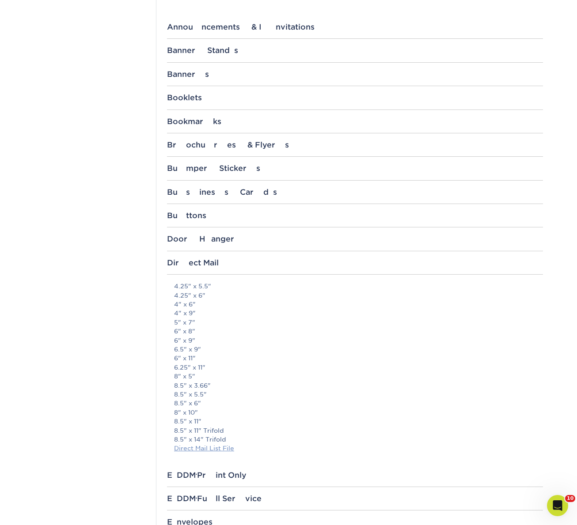
click at [218, 447] on link "Direct Mail List File" at bounding box center [204, 448] width 60 height 7
